Goal: Find specific page/section: Find specific page/section

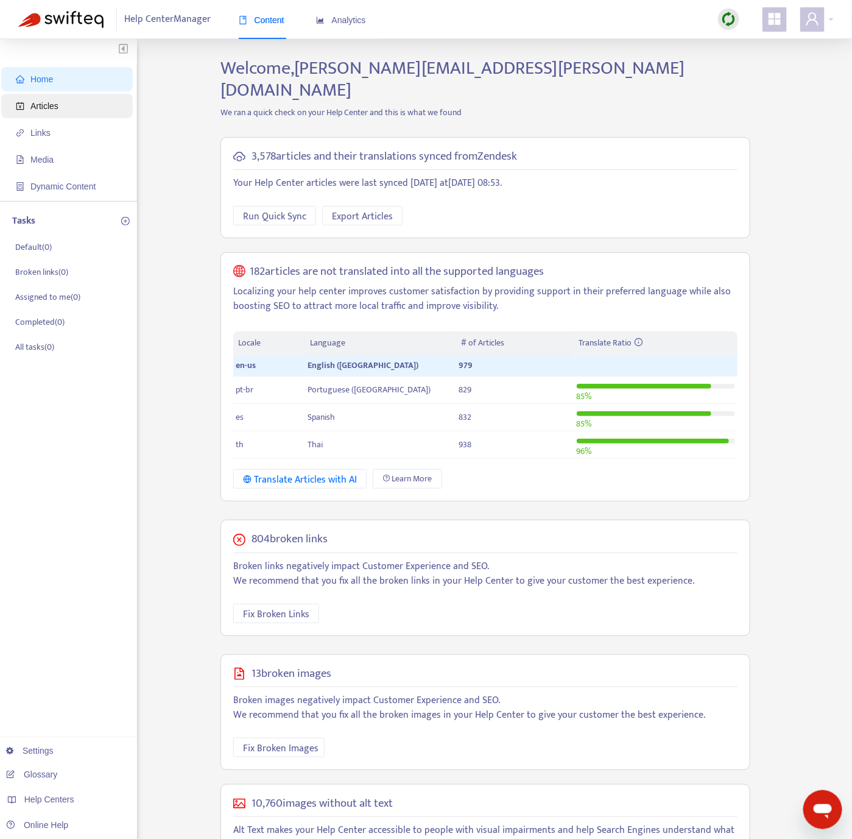
drag, startPoint x: 23, startPoint y: 104, endPoint x: 31, endPoint y: 102, distance: 8.3
click at [23, 104] on icon "account-book" at bounding box center [20, 106] width 8 height 8
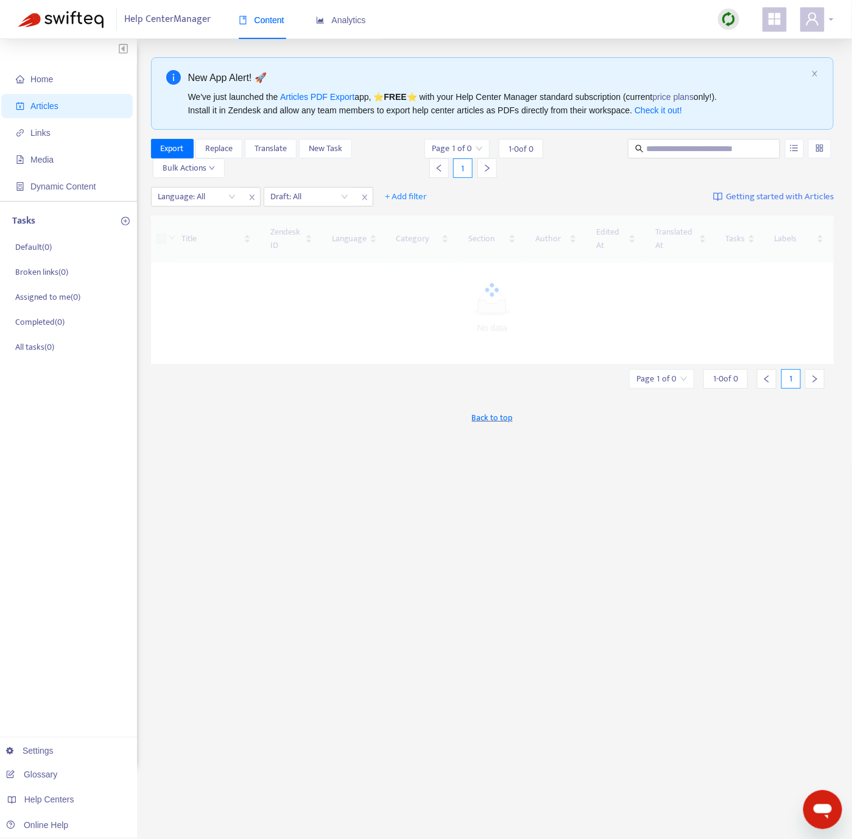
click at [810, 15] on icon "user" at bounding box center [812, 19] width 15 height 15
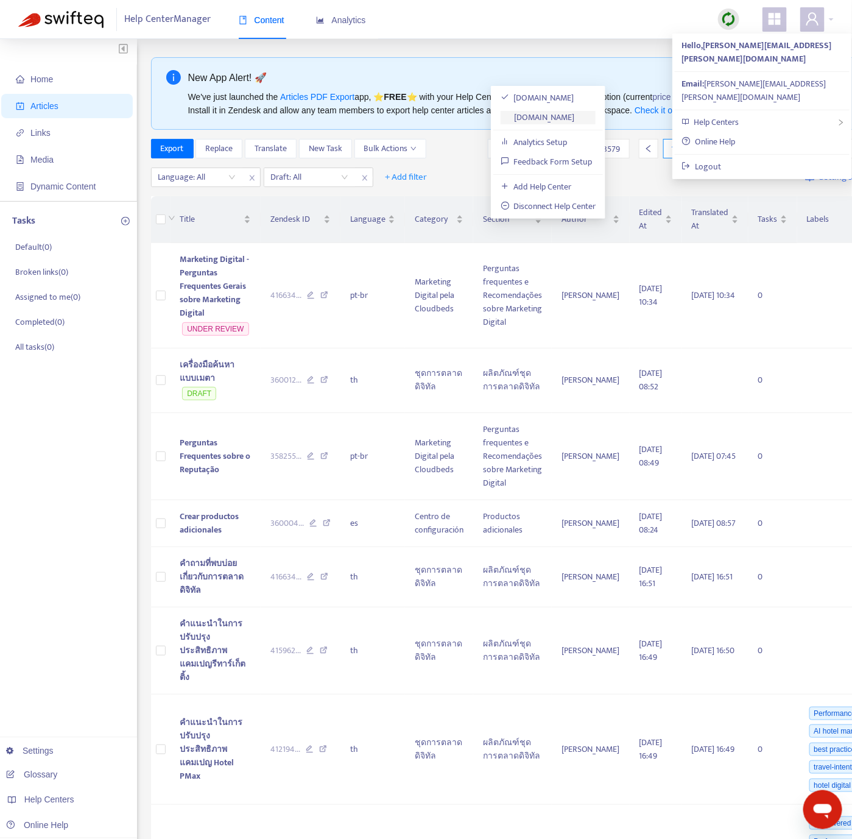
click at [575, 112] on link "[DOMAIN_NAME]" at bounding box center [538, 117] width 74 height 14
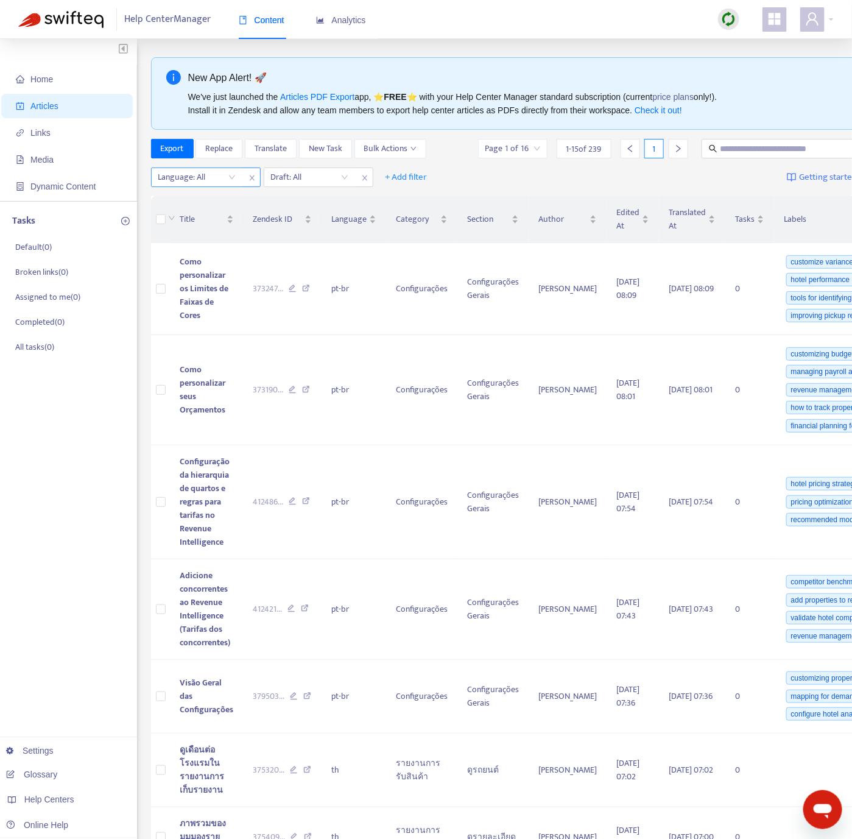
click at [230, 180] on div "Language: All" at bounding box center [197, 177] width 91 height 18
click at [219, 200] on div "en-us" at bounding box center [267, 202] width 212 height 13
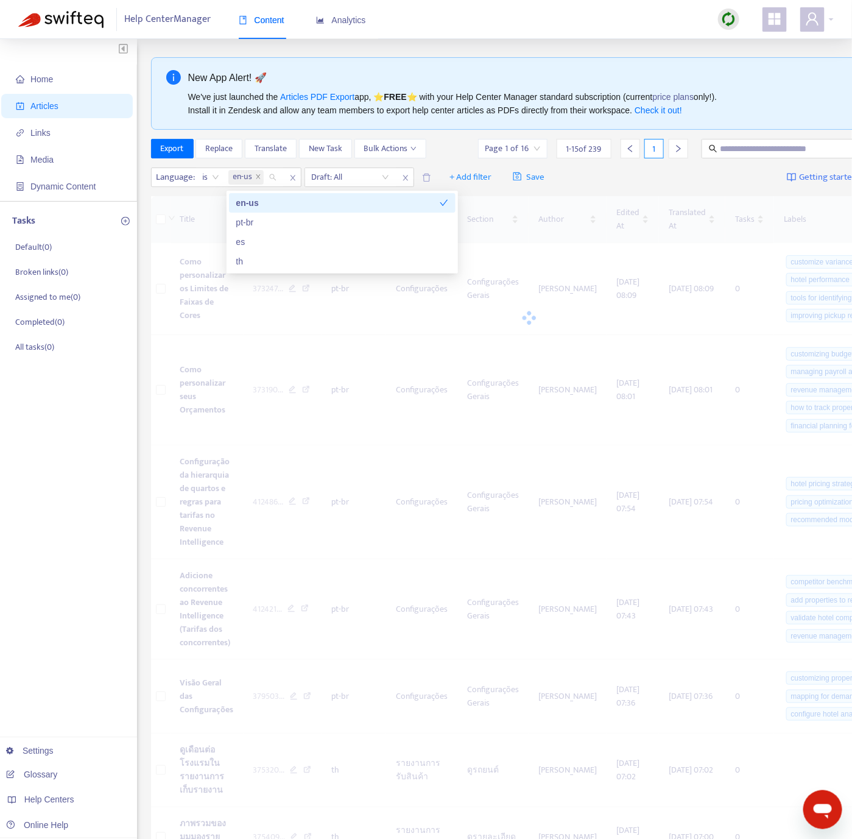
click at [660, 183] on div "Language : is en-us Draft: All + Add filter Save Getting started with Articles" at bounding box center [529, 177] width 757 height 29
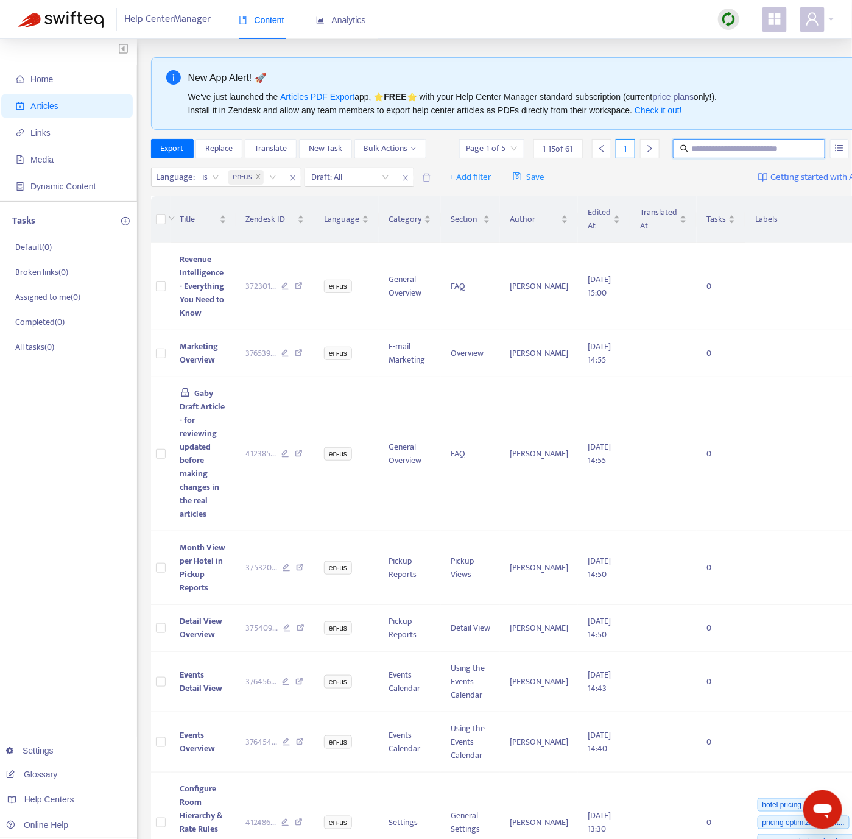
click at [694, 148] on input "text" at bounding box center [750, 148] width 117 height 13
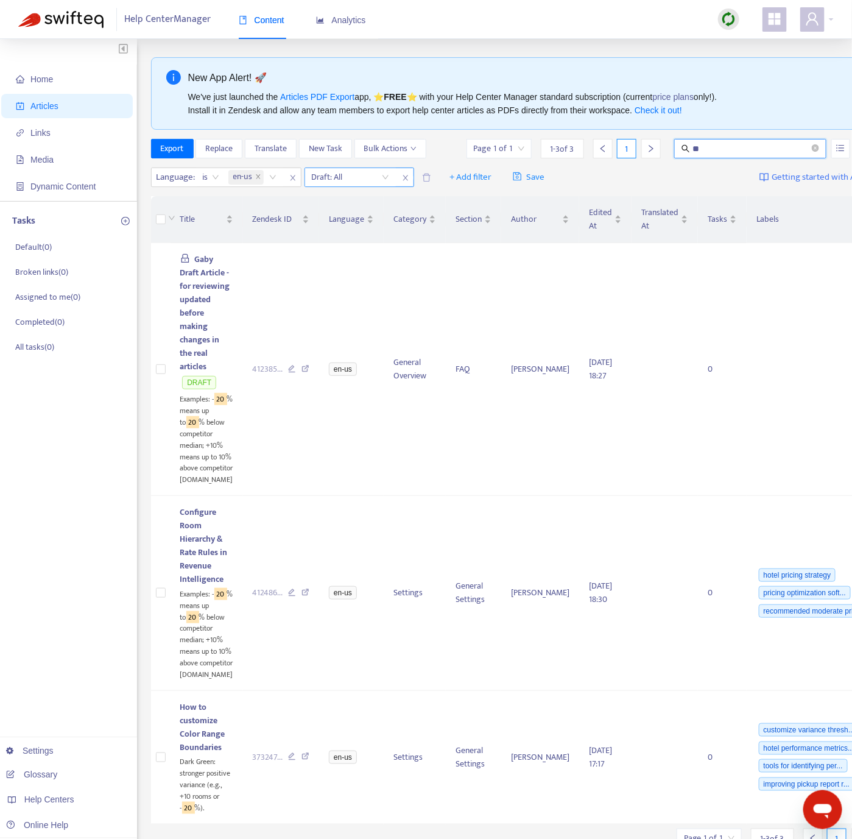
click at [406, 180] on icon "close" at bounding box center [405, 177] width 5 height 5
drag, startPoint x: 678, startPoint y: 144, endPoint x: 621, endPoint y: 141, distance: 56.7
click at [621, 141] on div "Page 1 of 1 1 - 3 of 3 1 **" at bounding box center [672, 148] width 416 height 19
type input "*****"
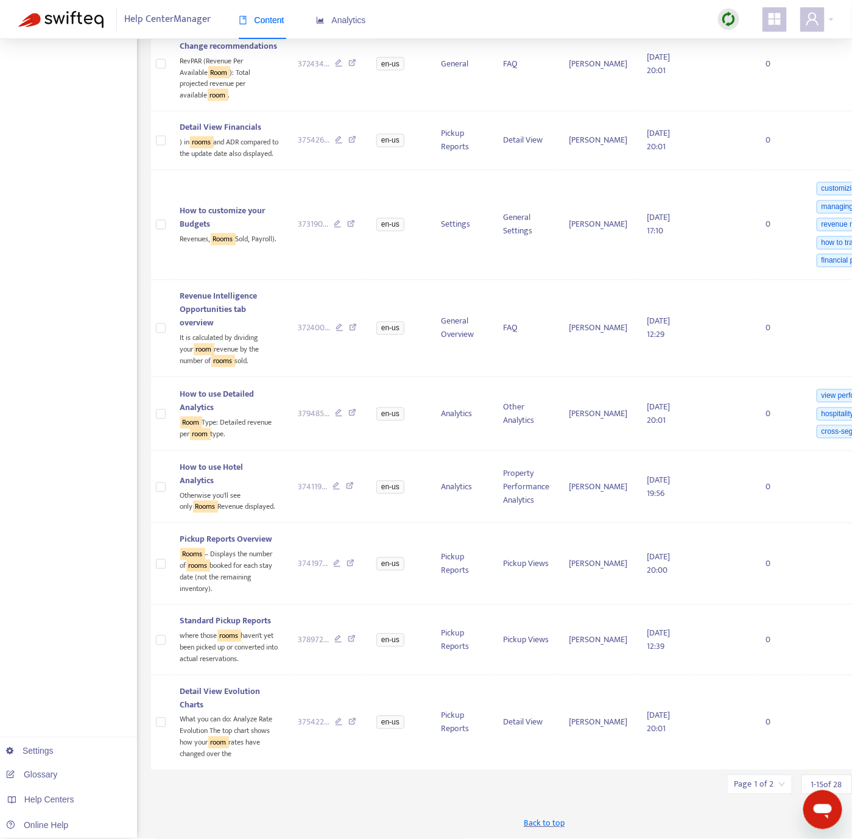
scroll to position [1172, 0]
click at [735, 785] on input "search" at bounding box center [760, 785] width 51 height 18
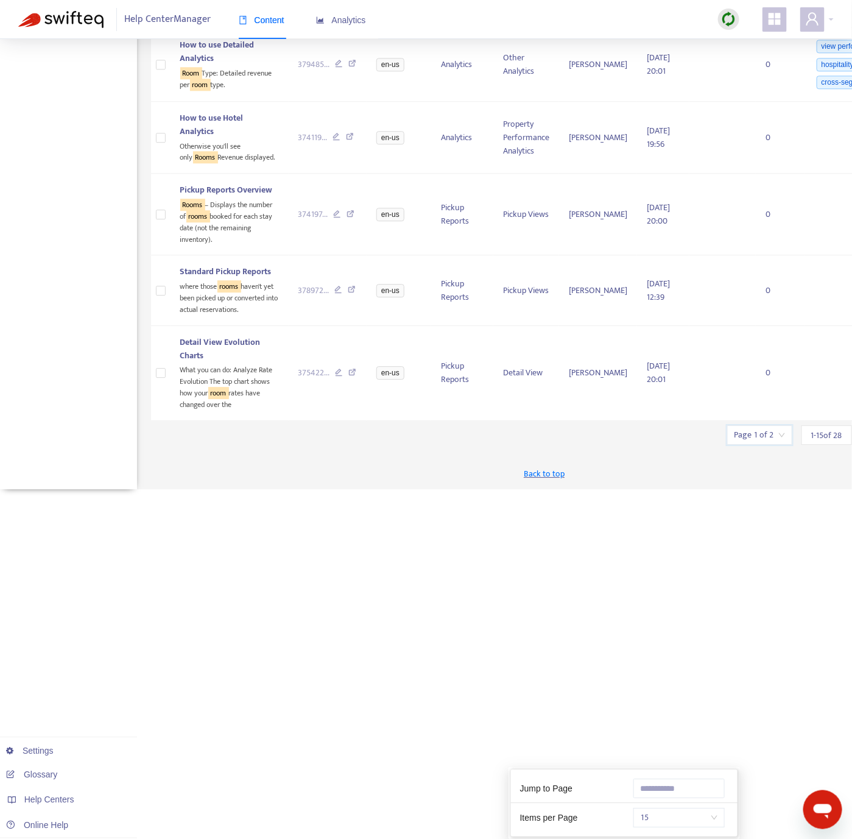
click at [668, 809] on span "15" at bounding box center [679, 818] width 77 height 18
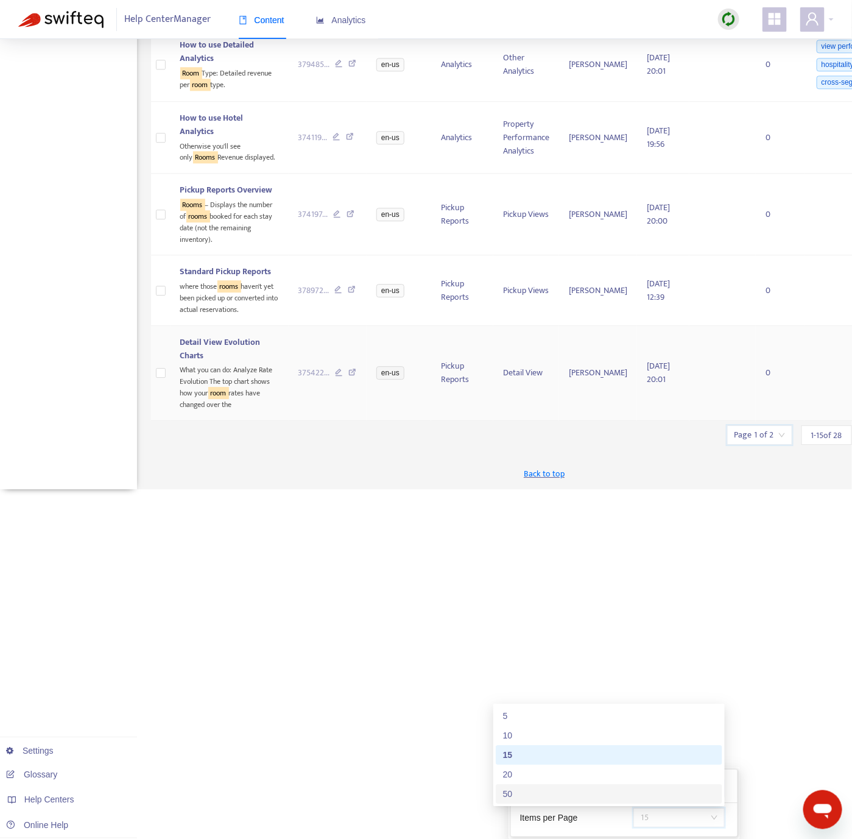
click at [578, 787] on div "50" at bounding box center [609, 793] width 212 height 13
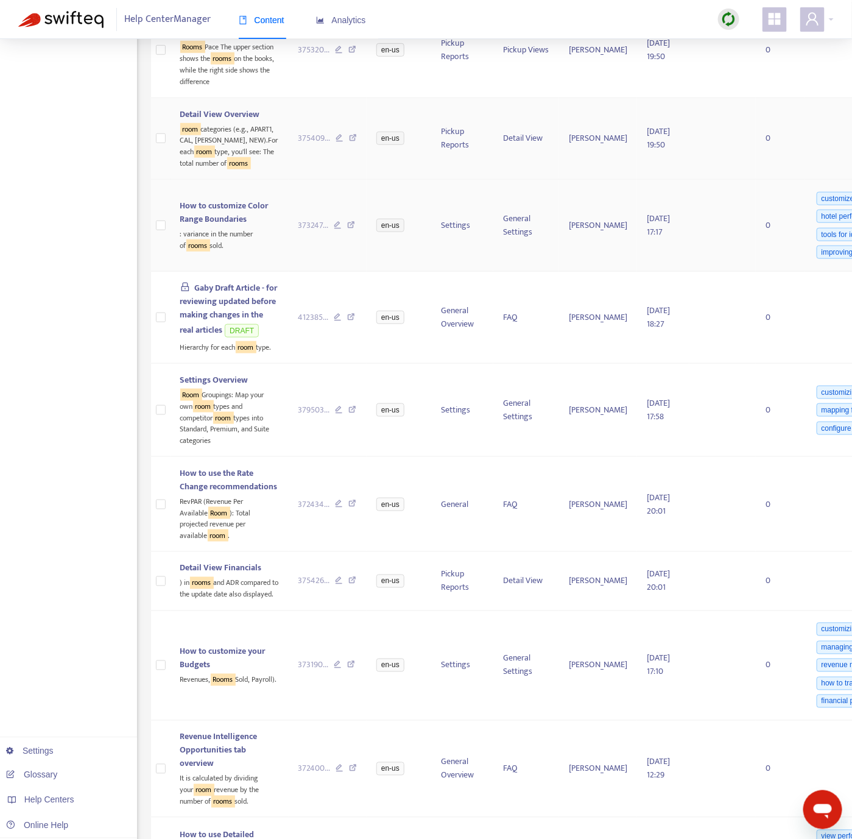
scroll to position [0, 0]
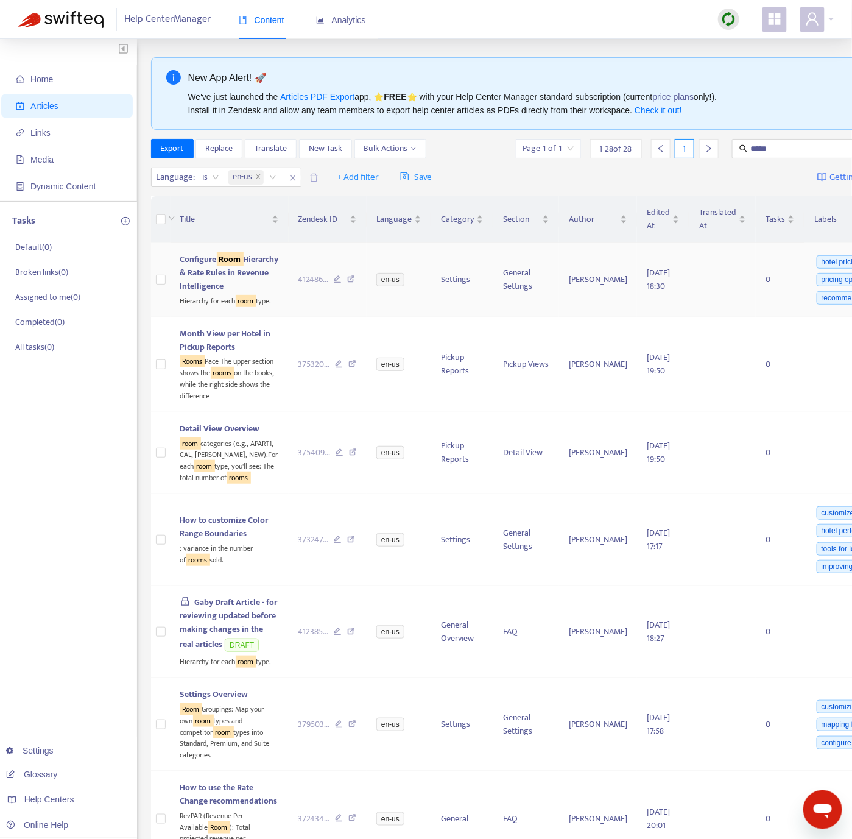
click at [347, 286] on icon at bounding box center [351, 280] width 8 height 11
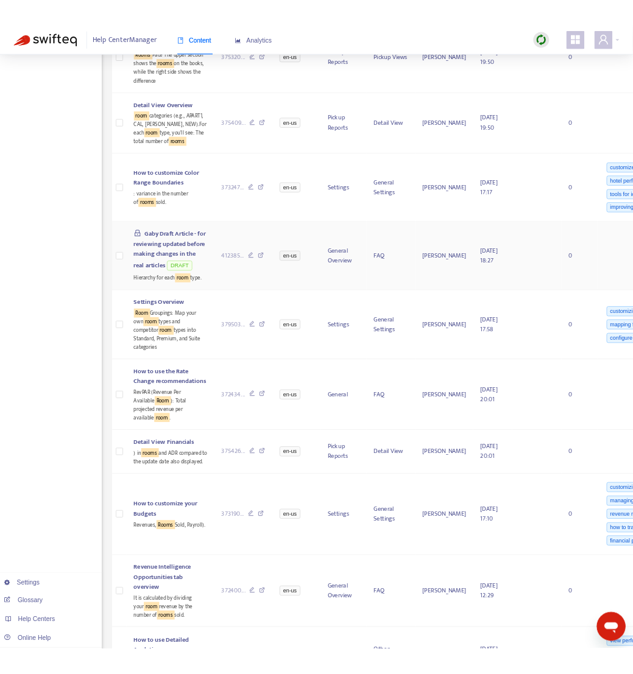
scroll to position [693, 0]
